Goal: Task Accomplishment & Management: Manage account settings

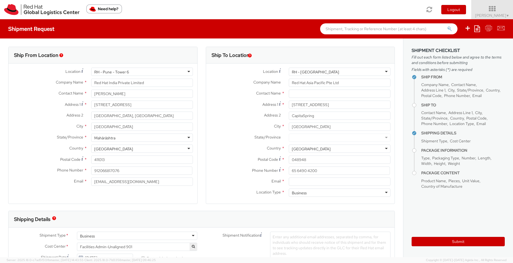
select select
click at [510, 7] on icon at bounding box center [493, 9] width 42 height 7
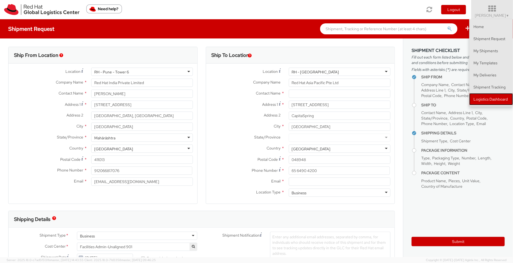
click at [484, 102] on link "Logistics Dashboard" at bounding box center [492, 99] width 44 height 12
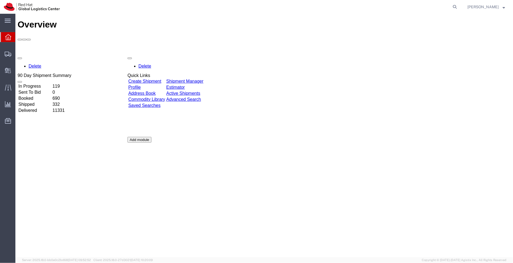
click at [203, 79] on link "Shipment Manager" at bounding box center [184, 81] width 37 height 5
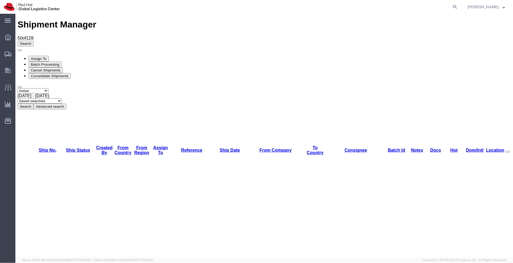
click at [62, 98] on select "Saved searches APAC EMEA [GEOGRAPHIC_DATA] [GEOGRAPHIC_DATA] - Inbounds NA/LATM" at bounding box center [39, 100] width 44 height 5
select select "APAC"
click at [62, 98] on select "Saved searches APAC EMEA [GEOGRAPHIC_DATA] [GEOGRAPHIC_DATA] - Inbounds NA/LATM" at bounding box center [39, 100] width 44 height 5
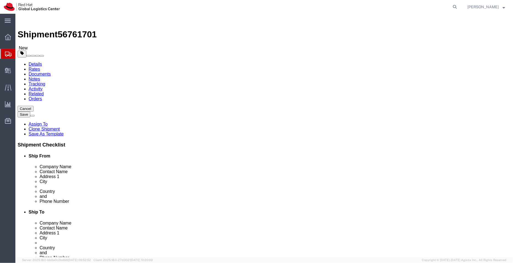
select select "37925"
select select "37986"
click link "ADDITIONAL INFORMATION"
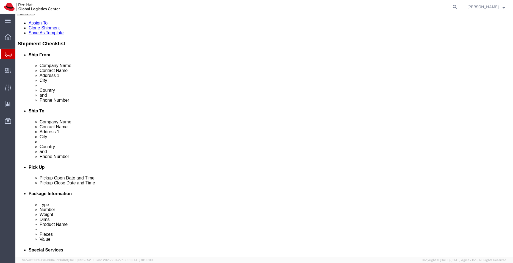
scroll to position [103, 0]
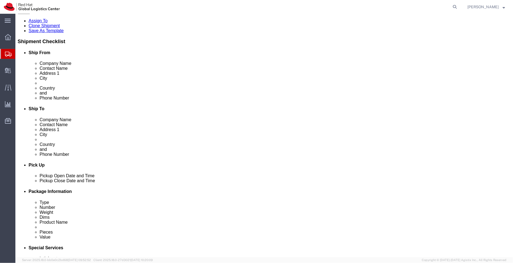
click link "ADDITIONAL INFORMATION"
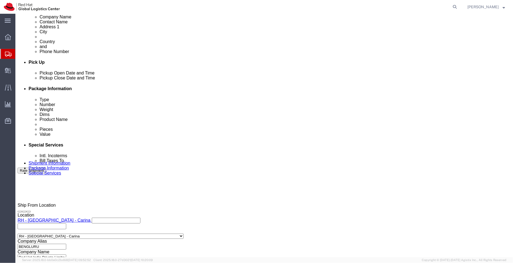
click div "[DATE] 12:00 PM"
type input "4:00 PM"
click button "Apply"
click icon
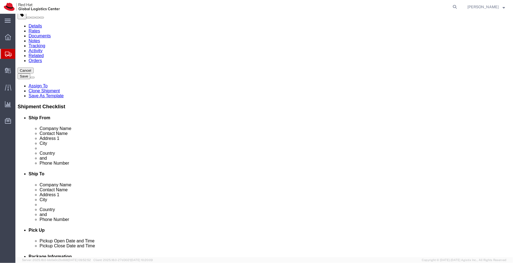
click dd "1.00 Each"
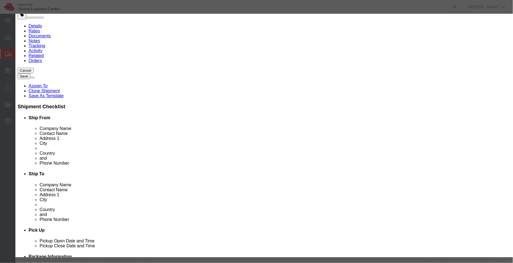
drag, startPoint x: 167, startPoint y: 42, endPoint x: 121, endPoint y: 51, distance: 47.4
click div "Product Name Red Hat Employee Security ID Badge Pieces 1.00 Select Bag Barrels …"
type input "Employee Security ID Badge"
click textarea
paste textarea "Red Hat"
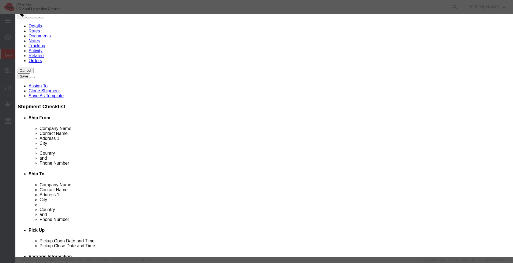
type textarea "Red Hat"
click div "Commodity library Product Name Employee Security ID Badge Employee Security ID …"
click select "Select [GEOGRAPHIC_DATA] [GEOGRAPHIC_DATA] [GEOGRAPHIC_DATA] [GEOGRAPHIC_DATA] …"
select select "US"
click select "Select [GEOGRAPHIC_DATA] [GEOGRAPHIC_DATA] [GEOGRAPHIC_DATA] [GEOGRAPHIC_DATA] …"
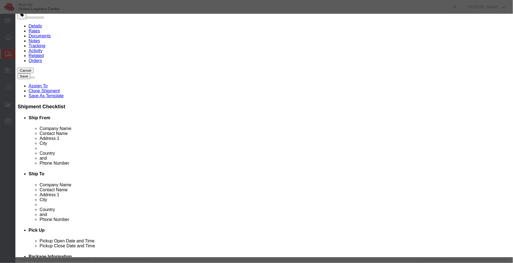
click button "Save & Close"
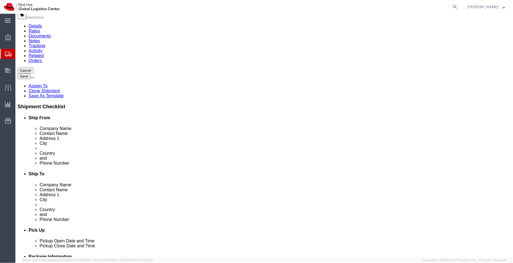
click dd "40.00 INR"
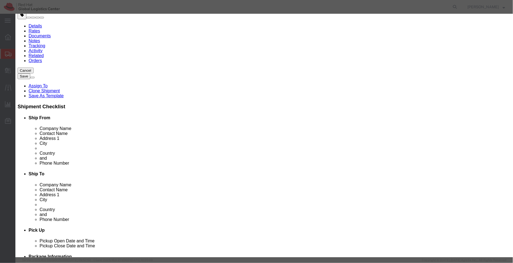
drag, startPoint x: 203, startPoint y: 43, endPoint x: 173, endPoint y: 41, distance: 30.4
click input "Badge Reel- Clip w/ reel"
type input "Badge Reel"
click textarea
paste textarea "- Clip w/ reel"
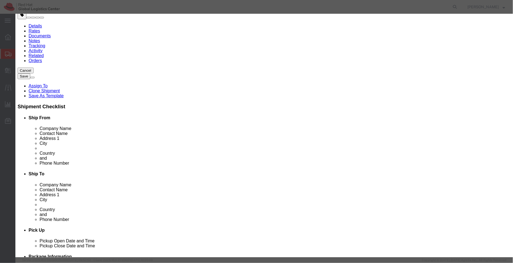
type textarea "- Clip w/ reel"
click div "Commodity library"
click select "Select [GEOGRAPHIC_DATA] [GEOGRAPHIC_DATA] [GEOGRAPHIC_DATA] [GEOGRAPHIC_DATA] …"
select select "CN"
click select "Select [GEOGRAPHIC_DATA] [GEOGRAPHIC_DATA] [GEOGRAPHIC_DATA] [GEOGRAPHIC_DATA] …"
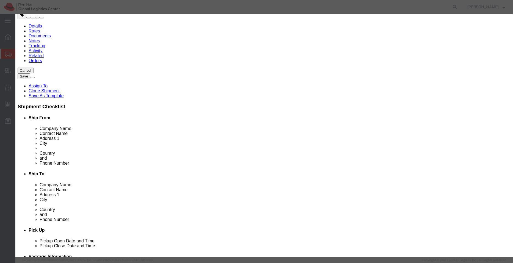
click button "Save & Close"
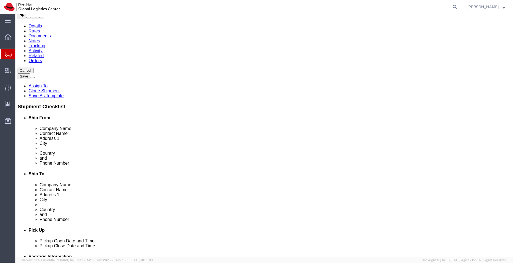
click dd "16.00 INR"
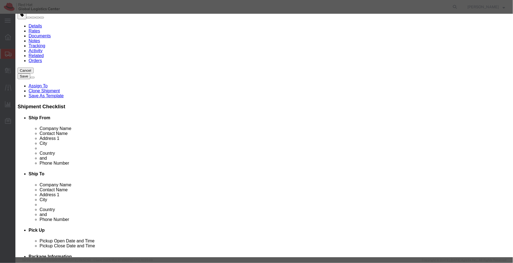
drag, startPoint x: 225, startPoint y: 39, endPoint x: 179, endPoint y: 42, distance: 46.0
click input "Badge Holder - - Plastic wallet/sleeve"
type input "Badge Holder -"
click textarea
paste textarea "- Plastic wallet/sleeve"
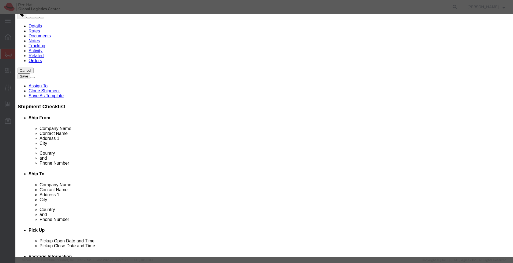
type textarea "- Plastic wallet/sleeve"
click input "Badge Holder -"
type input "Badge Holder"
click div "Commodity library Product Name Badge Holder Badge Holder Pieces 1.00 Select Bag…"
click select "Select [GEOGRAPHIC_DATA] [GEOGRAPHIC_DATA] [GEOGRAPHIC_DATA] [GEOGRAPHIC_DATA] …"
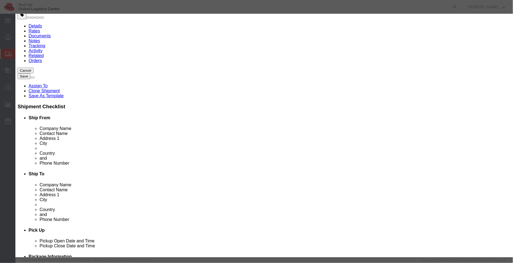
select select "CN"
click select "Select [GEOGRAPHIC_DATA] [GEOGRAPHIC_DATA] [GEOGRAPHIC_DATA] [GEOGRAPHIC_DATA] …"
click button "Save & Close"
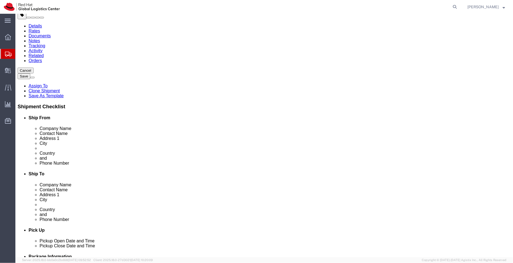
click icon
click select "Select Free of Charge Free of Cost NET 30 NET 45 NET 60 See Comment"
select select "FREE_OF_COST"
click select "Select Free of Charge Free of Cost NET 30 NET 45 NET 60 See Comment"
click select "Select Gift Personal Effects Repair/Warranty Return Sample Sold Temporary/Not S…"
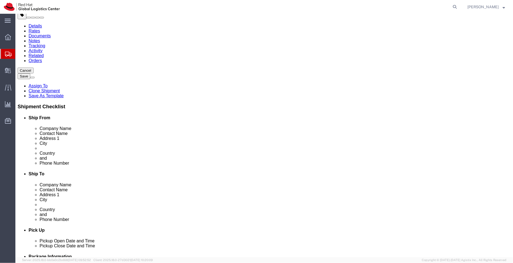
select select "SAMPLE"
click select "Select Gift Personal Effects Repair/Warranty Return Sample Sold Temporary/Not S…"
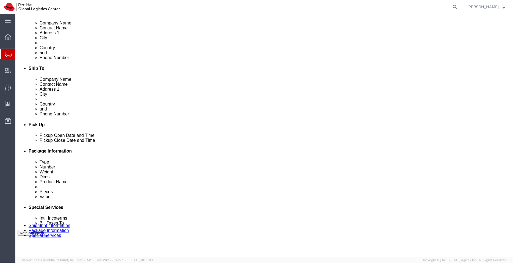
scroll to position [155, 0]
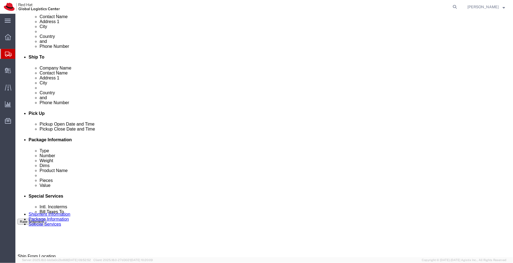
click ul "Enter Email Address"
type input "[EMAIL_ADDRESS][DOMAIN_NAME]"
click textarea "Associate name: [PERSON_NAME]"
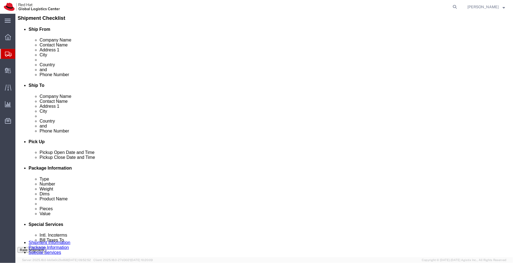
scroll to position [126, 0]
type textarea "ID Badge and supplies for Associate name: [PERSON_NAME]"
click ul "Ship From Company Name Contact Name Address 1 City State/Province Country Posta…"
click button "Rate Shipment"
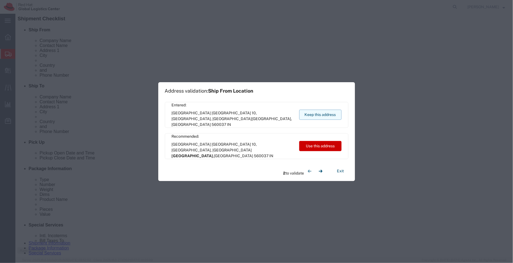
click at [319, 119] on button "Keep this address" at bounding box center [320, 115] width 42 height 10
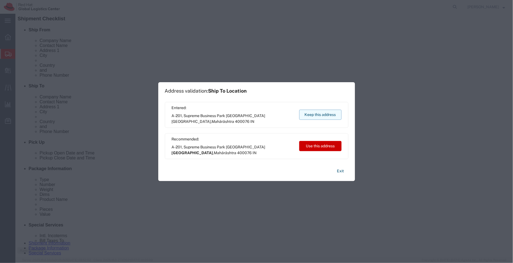
click at [320, 118] on button "Keep this address" at bounding box center [320, 115] width 42 height 10
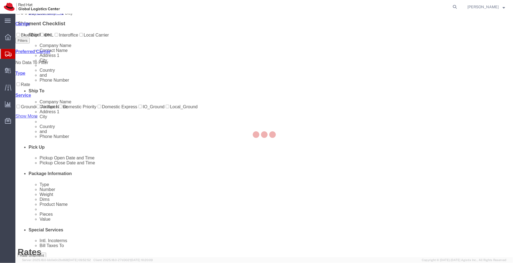
scroll to position [0, 0]
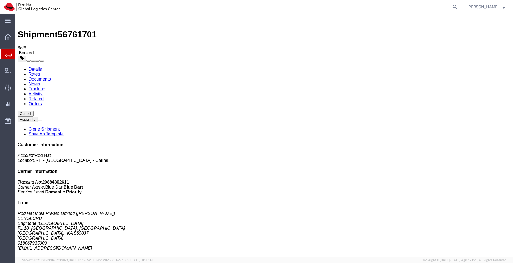
click at [34, 67] on link "Details" at bounding box center [34, 69] width 13 height 5
click link "Schedule pickup request"
drag, startPoint x: 430, startPoint y: 140, endPoint x: 394, endPoint y: 139, distance: 36.0
click div "Customer Information Account: Red Hat Location: [GEOGRAPHIC_DATA] - [GEOGRAPHIC…"
copy address "[EMAIL_ADDRESS][DOMAIN_NAME]"
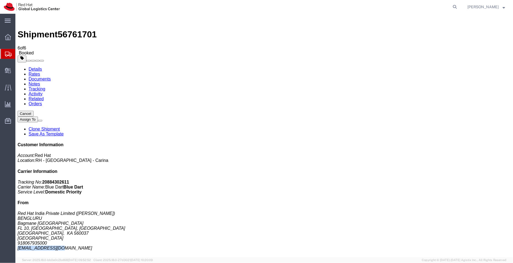
click link "Documents"
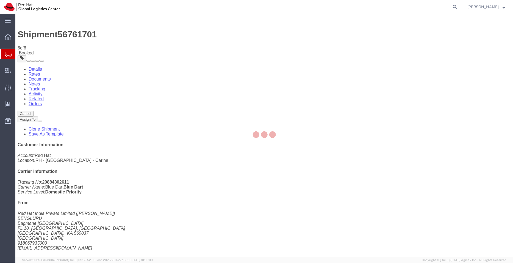
checkbox input "true"
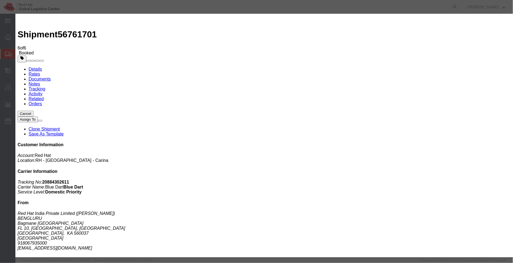
paste input "[EMAIL_ADDRESS][DOMAIN_NAME]"
type input "[EMAIL_ADDRESS][DOMAIN_NAME]"
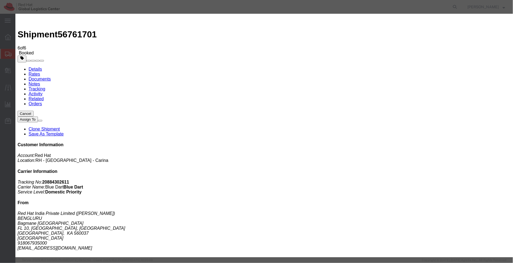
checkbox input "false"
checkbox input "true"
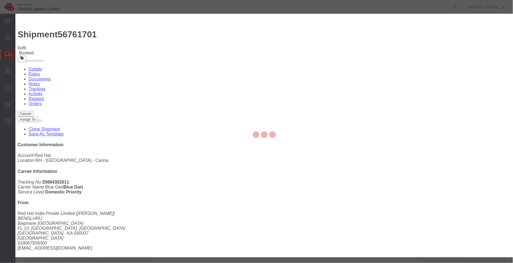
checkbox input "false"
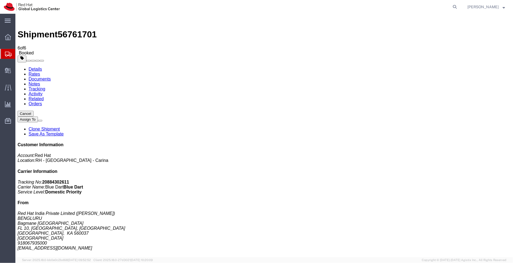
click at [0, 0] on span "Shipment Manager" at bounding box center [0, 0] width 0 height 0
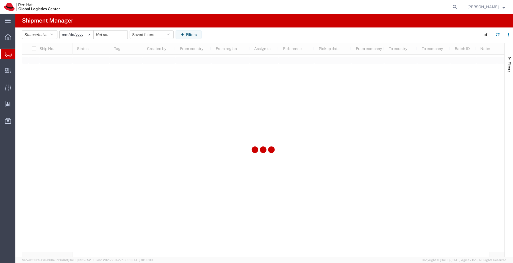
type input "[DATE]"
